Goal: Task Accomplishment & Management: Use online tool/utility

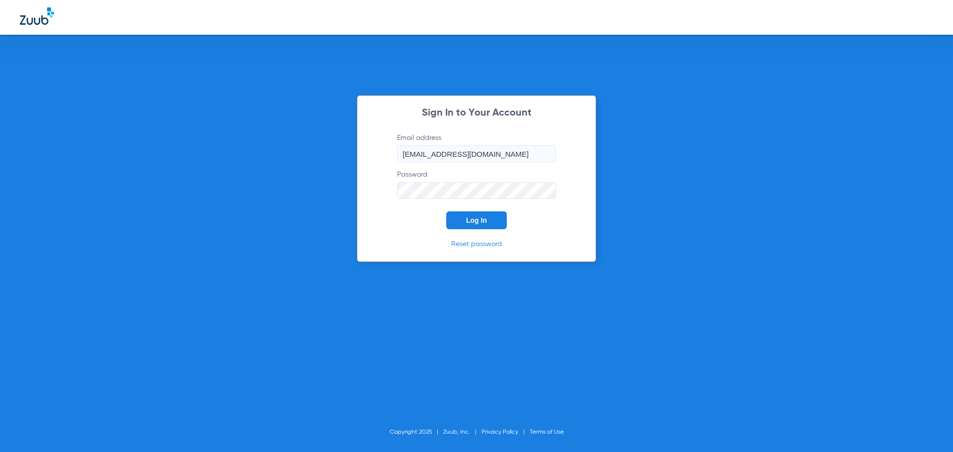
click at [516, 151] on input "[EMAIL_ADDRESS][DOMAIN_NAME]" at bounding box center [476, 153] width 159 height 17
drag, startPoint x: 514, startPoint y: 154, endPoint x: 382, endPoint y: 158, distance: 132.6
click at [382, 158] on div "Sign In to Your Account Email address [EMAIL_ADDRESS][DOMAIN_NAME] Password Log…" at bounding box center [476, 178] width 239 height 167
type input "[EMAIL_ADDRESS][DOMAIN_NAME]"
click at [314, 215] on div "Sign In to Your Account Email address [EMAIL_ADDRESS][DOMAIN_NAME] Password Log…" at bounding box center [476, 226] width 953 height 452
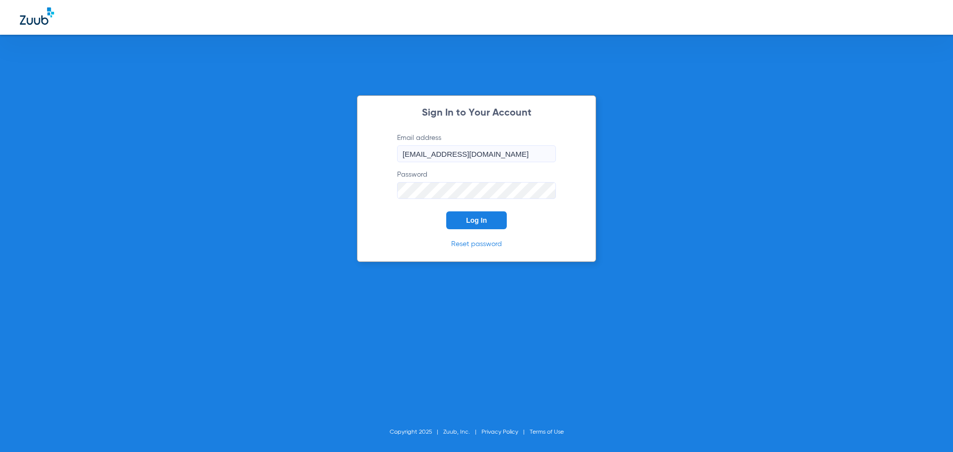
click at [446, 211] on button "Log In" at bounding box center [476, 220] width 61 height 18
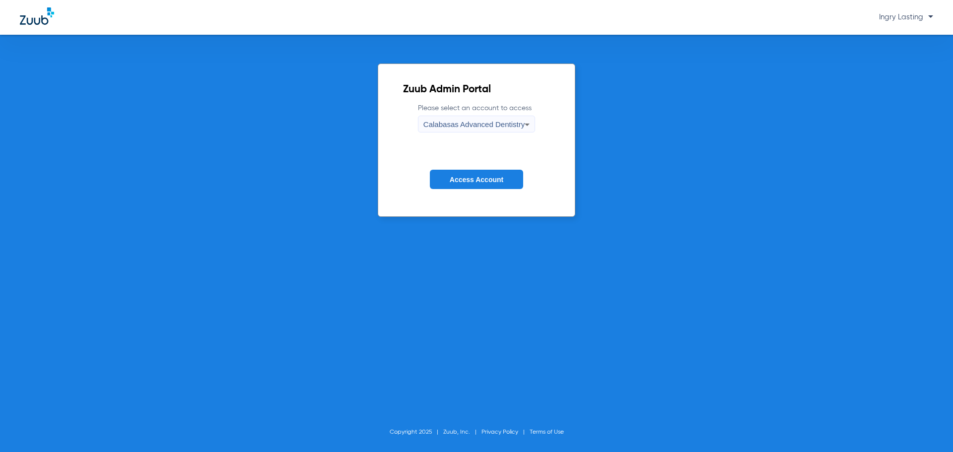
click at [481, 126] on span "Calabasas Advanced Dentistry" at bounding box center [473, 124] width 101 height 8
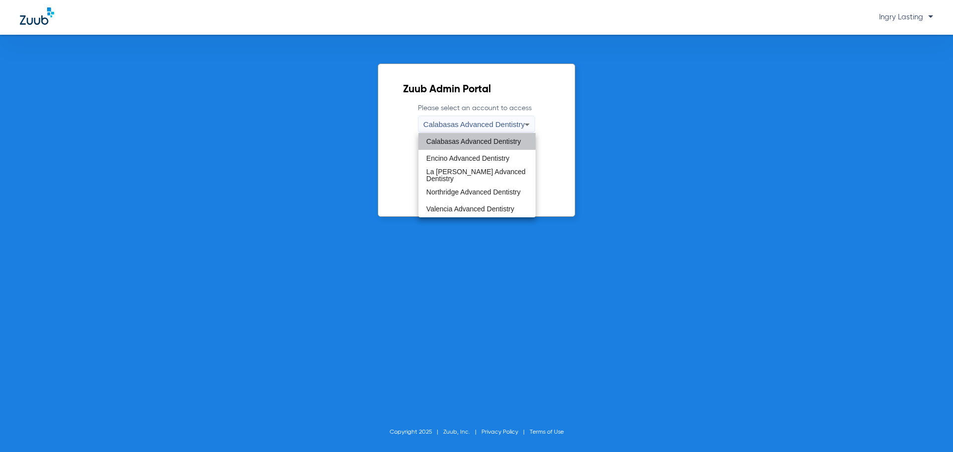
click at [465, 138] on span "Calabasas Advanced Dentistry" at bounding box center [473, 141] width 95 height 7
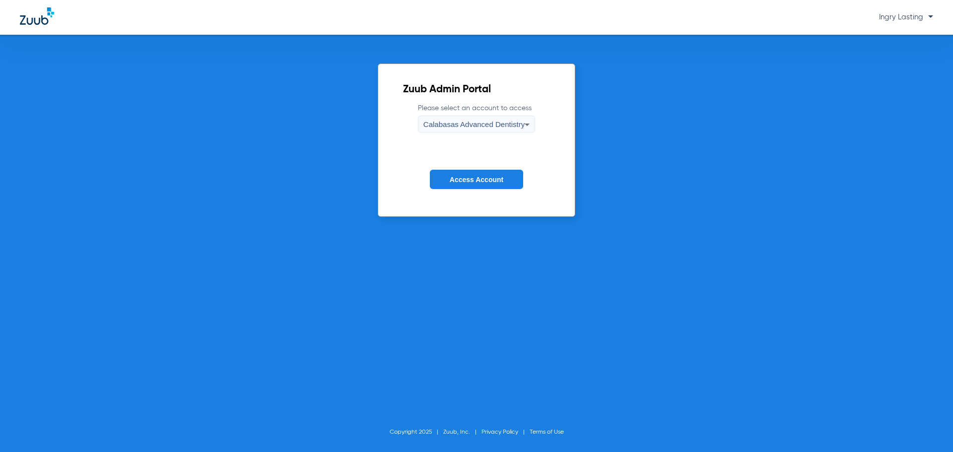
click at [463, 181] on span "Access Account" at bounding box center [477, 180] width 54 height 8
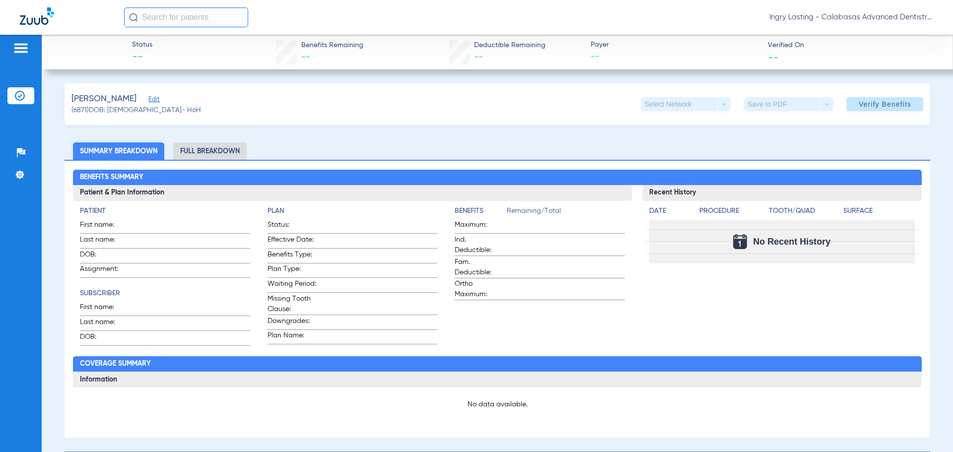
click at [42, 18] on img at bounding box center [37, 15] width 34 height 17
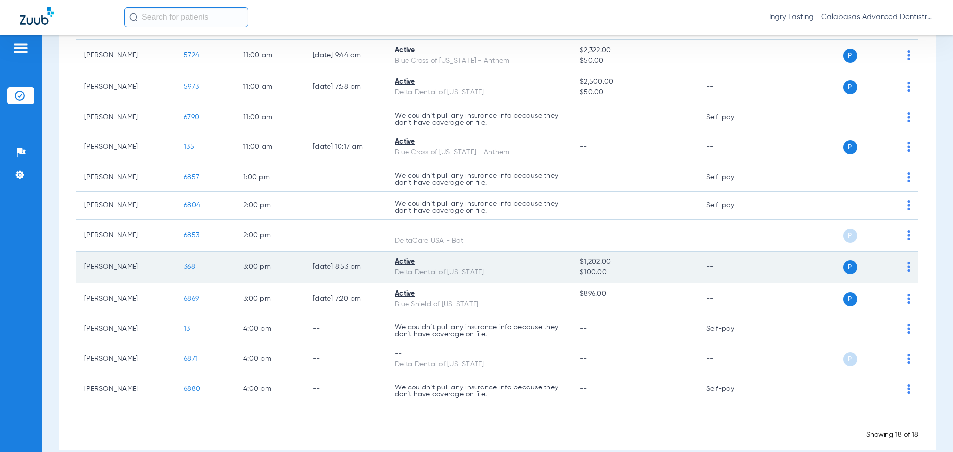
scroll to position [327, 0]
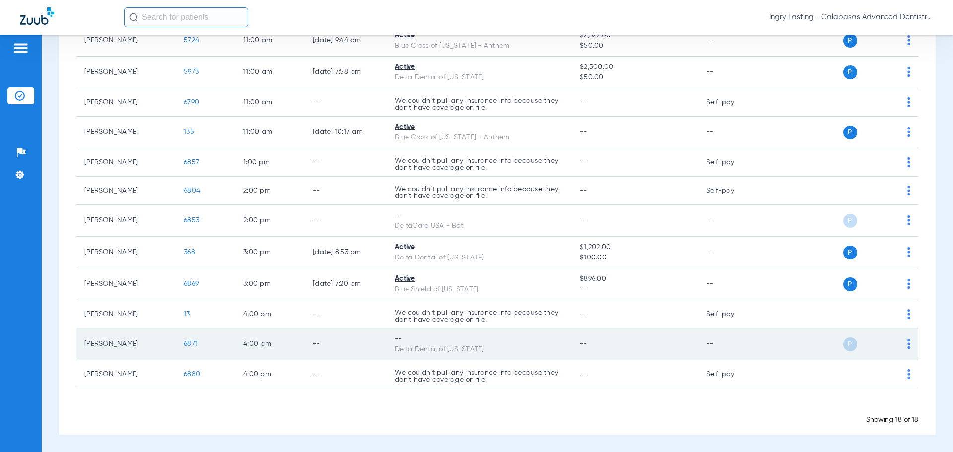
click at [193, 346] on span "6871" at bounding box center [191, 344] width 14 height 7
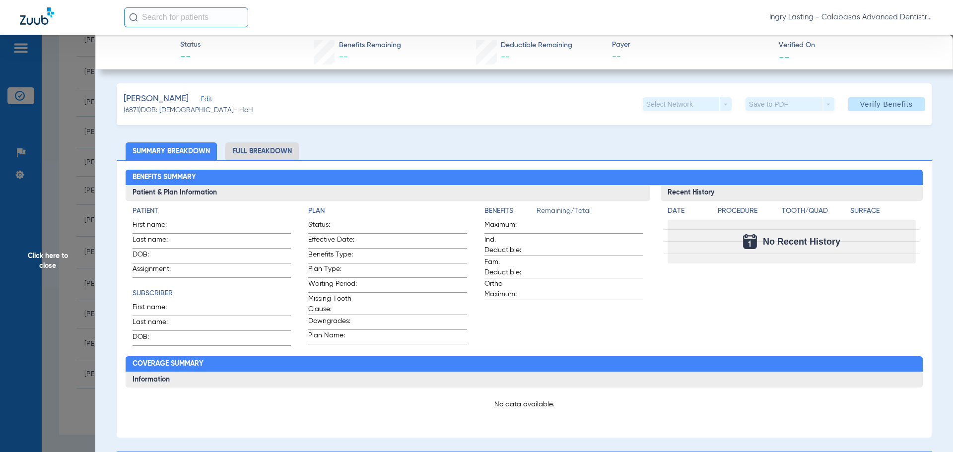
click at [284, 149] on li "Full Breakdown" at bounding box center [261, 150] width 73 height 17
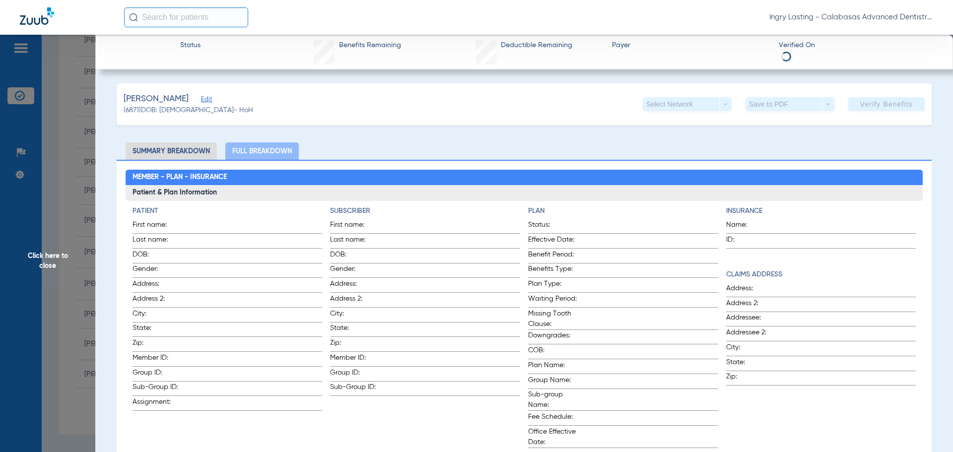
click at [189, 147] on li "Summary Breakdown" at bounding box center [171, 150] width 91 height 17
click at [159, 149] on li "Summary Breakdown" at bounding box center [171, 150] width 91 height 17
click at [47, 260] on span "Click here to close" at bounding box center [47, 261] width 95 height 452
